Goal: Information Seeking & Learning: Learn about a topic

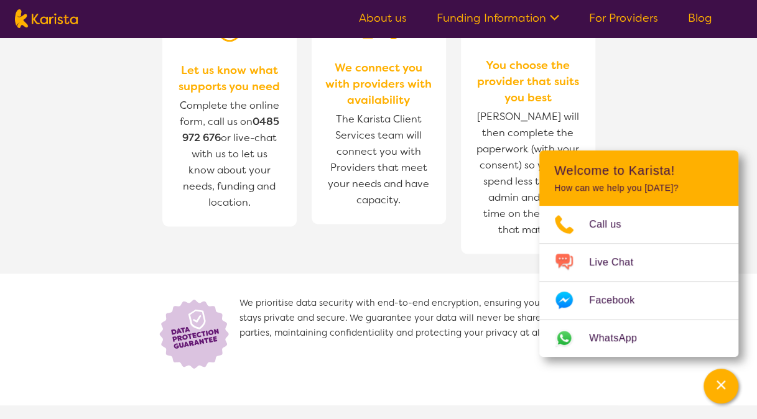
scroll to position [596, 0]
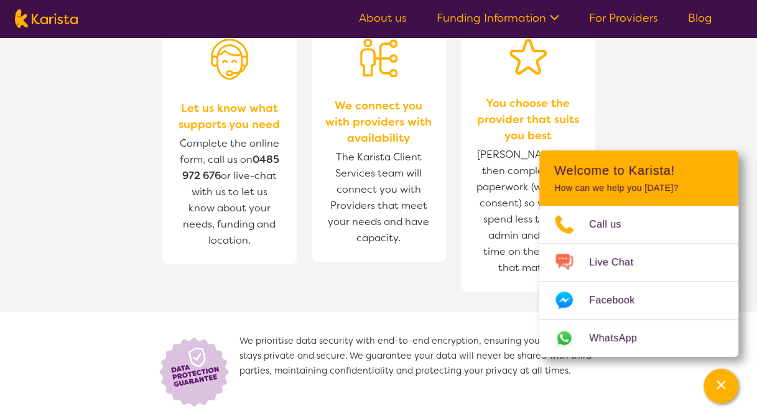
click at [627, 377] on section "We prioritise data security with end-to-end encryption, ensuring your informati…" at bounding box center [378, 377] width 757 height 132
click at [714, 387] on div "Channel Menu" at bounding box center [720, 385] width 25 height 27
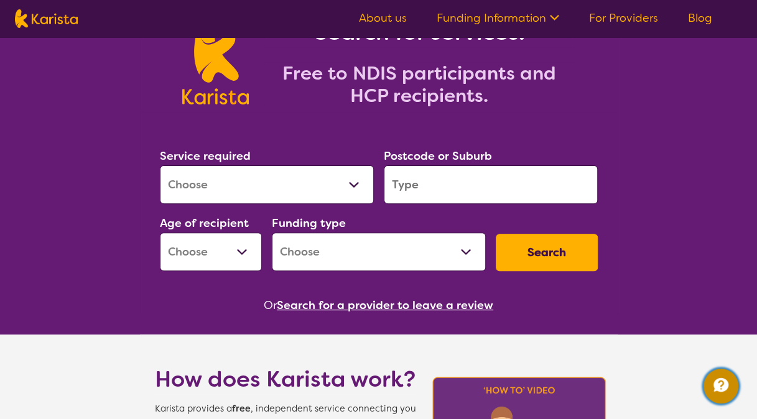
scroll to position [0, 0]
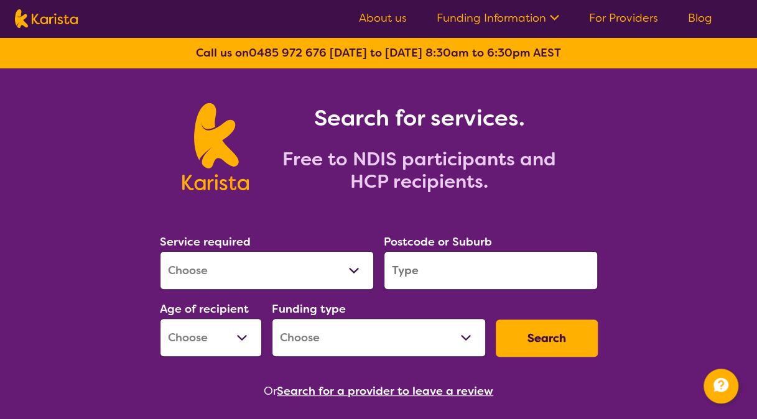
click at [555, 16] on icon at bounding box center [552, 16] width 13 height 13
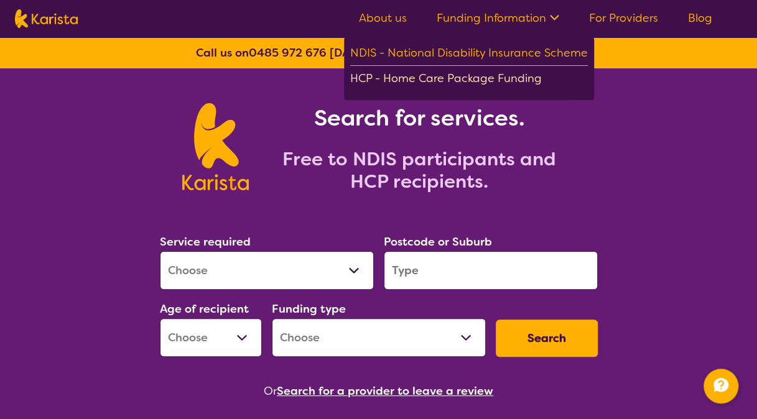
click at [414, 75] on div "HCP - Home Care Package Funding" at bounding box center [469, 80] width 238 height 22
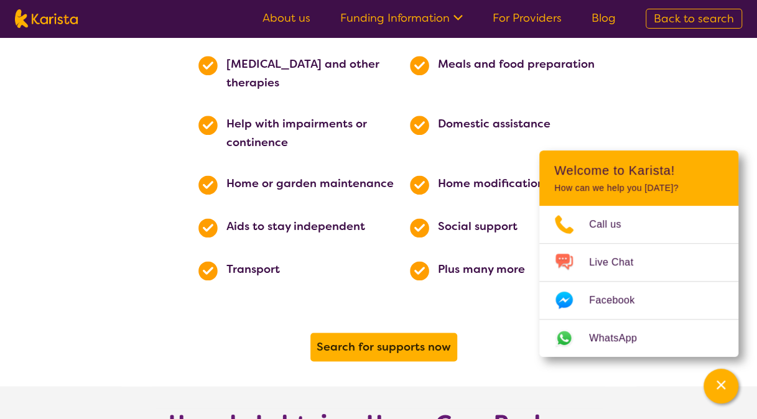
scroll to position [706, 0]
